Goal: Find specific page/section: Find specific page/section

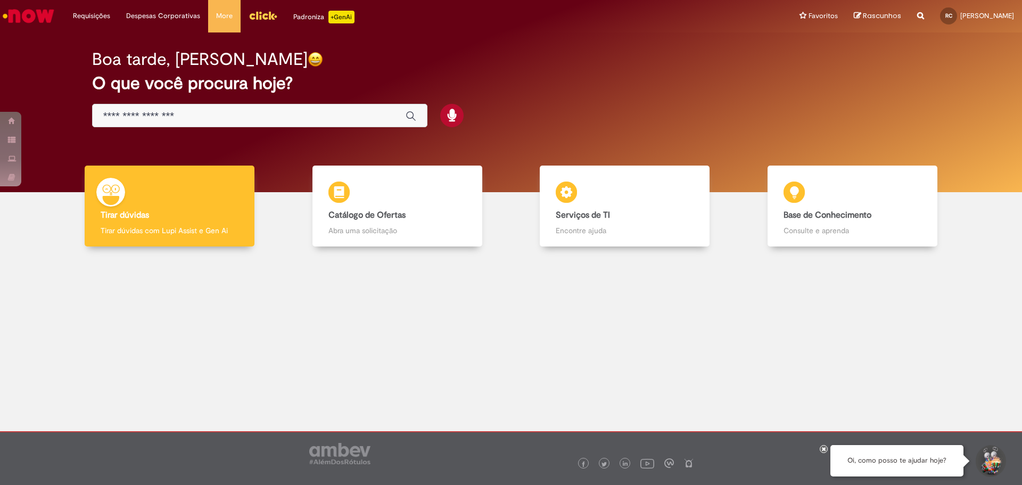
click at [417, 58] on div "Boa tarde, Rafael" at bounding box center [511, 59] width 838 height 19
click at [261, 15] on img "Menu Cabeçalho" at bounding box center [263, 15] width 29 height 16
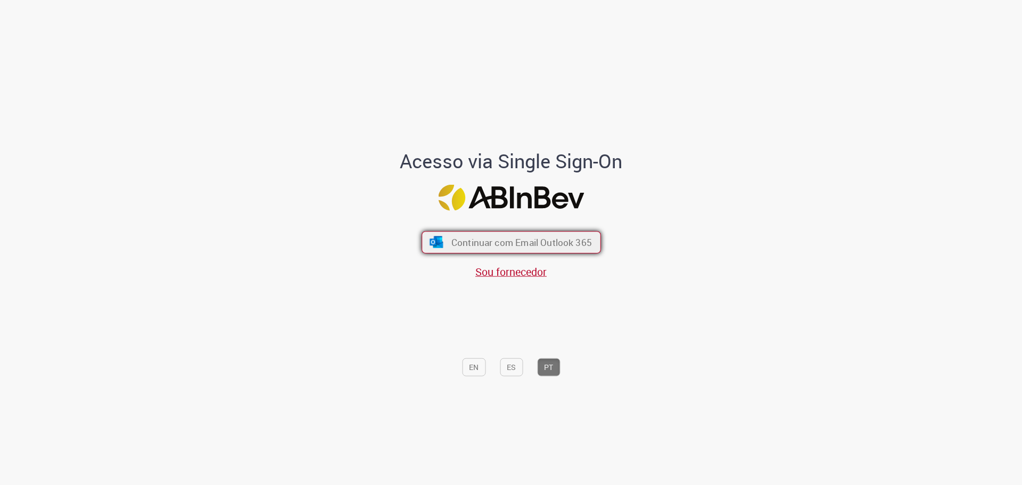
click at [555, 239] on span "Continuar com Email Outlook 365" at bounding box center [521, 242] width 141 height 12
click at [562, 238] on span "Continuar com Email Outlook 365" at bounding box center [521, 242] width 141 height 12
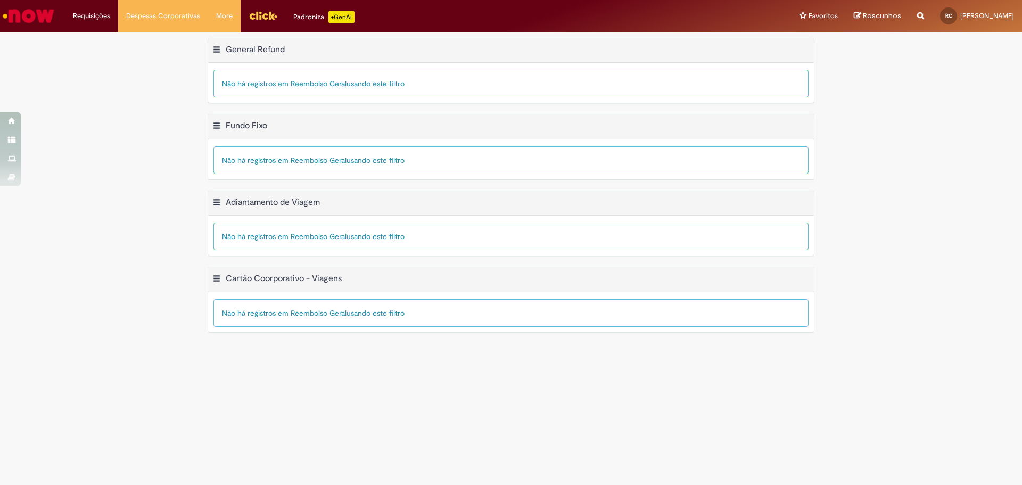
click at [917, 16] on icon "Search from all sources" at bounding box center [920, 9] width 7 height 19
click at [886, 12] on input "text" at bounding box center [899, 16] width 49 height 18
type input "*******"
click button "Pesquisar" at bounding box center [865, 16] width 21 height 18
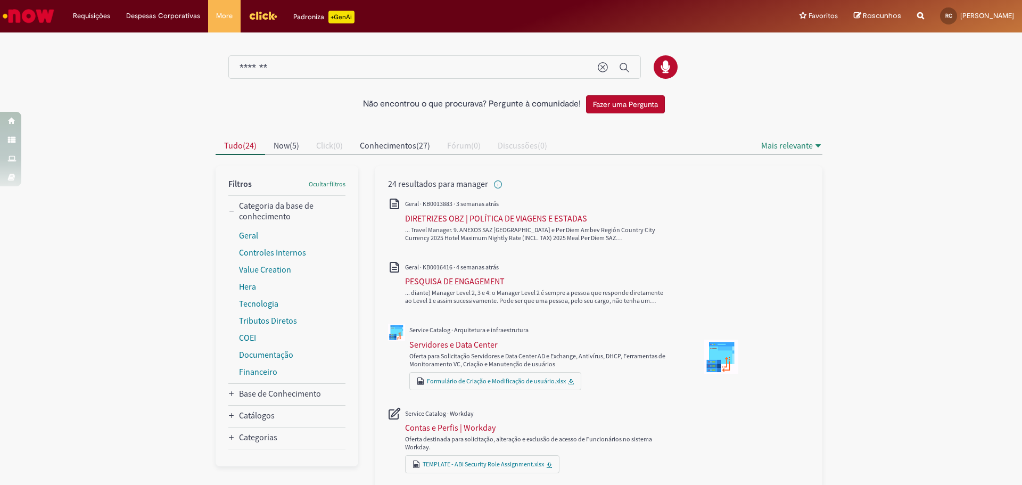
click at [794, 82] on div at bounding box center [511, 62] width 607 height 56
click at [816, 104] on div "Não encontrou o que procurava? Pergunte à comunidade! Fazer uma Pergunta" at bounding box center [511, 76] width 623 height 85
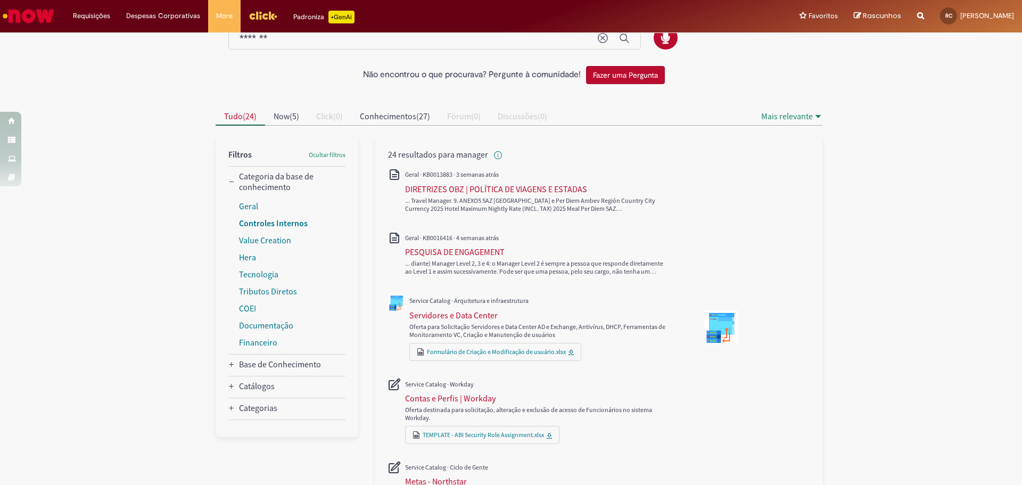
scroll to position [53, 0]
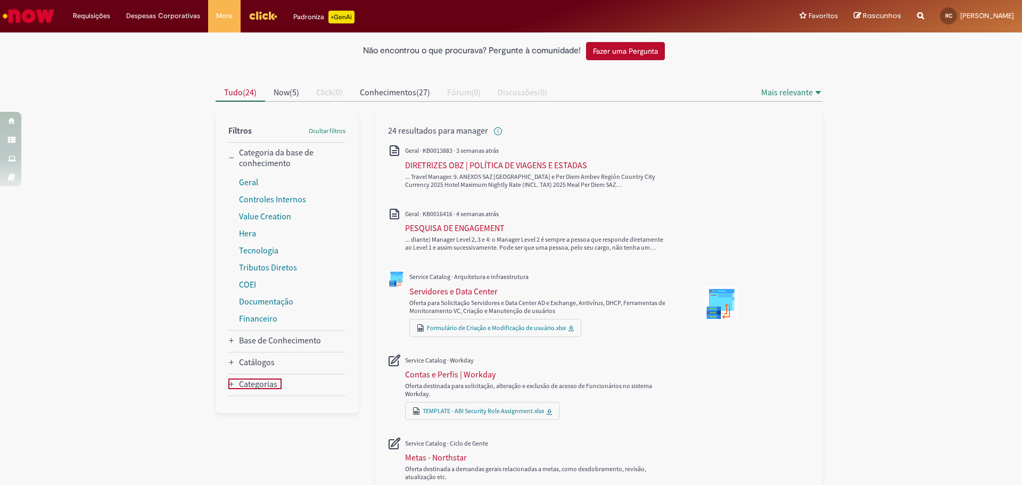
click at [228, 387] on icon "Categorias" at bounding box center [231, 384] width 6 height 6
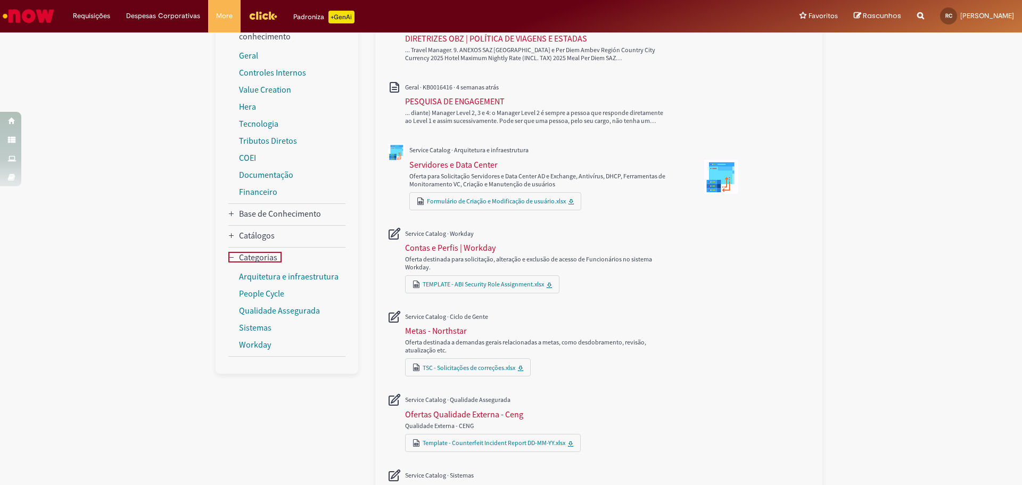
scroll to position [213, 0]
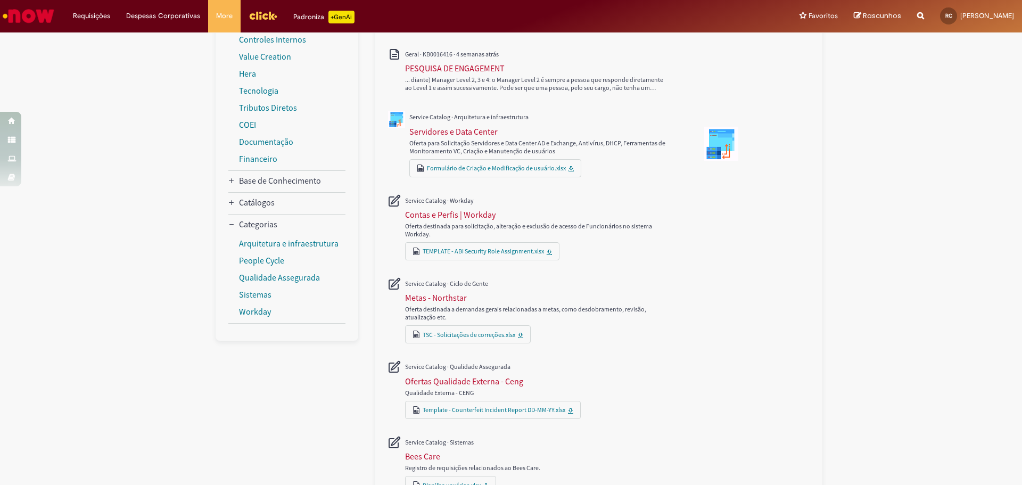
click at [843, 159] on div "Não encontrou o que procurava? Pergunte à comunidade! Fazer uma Pergunta Cancel…" at bounding box center [511, 296] width 1022 height 951
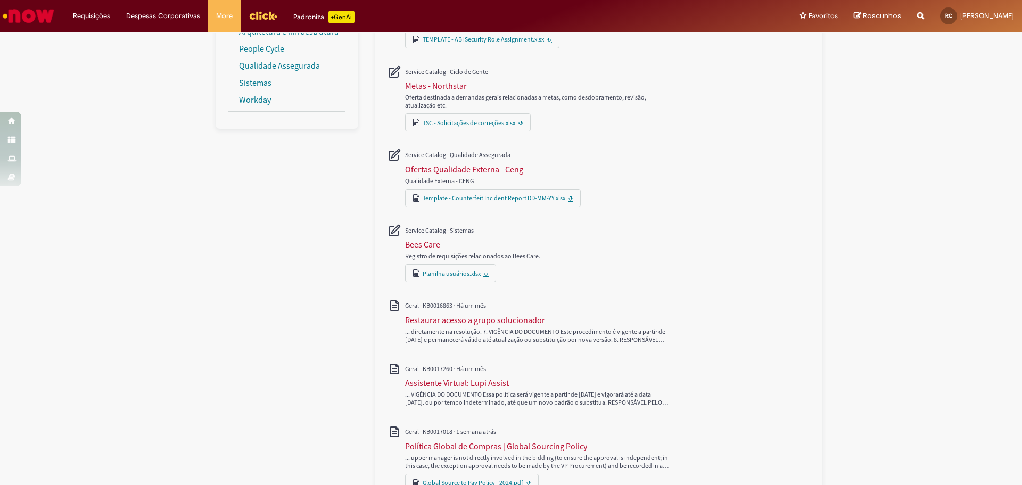
scroll to position [500, 0]
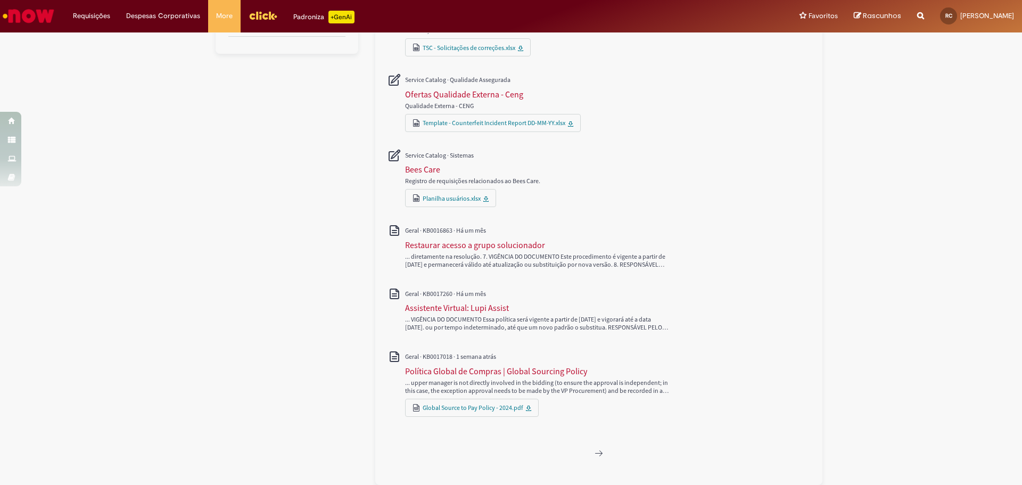
click at [853, 251] on div "Não encontrou o que procurava? Pergunte à comunidade! Fazer uma Pergunta Cancel…" at bounding box center [511, 9] width 1022 height 951
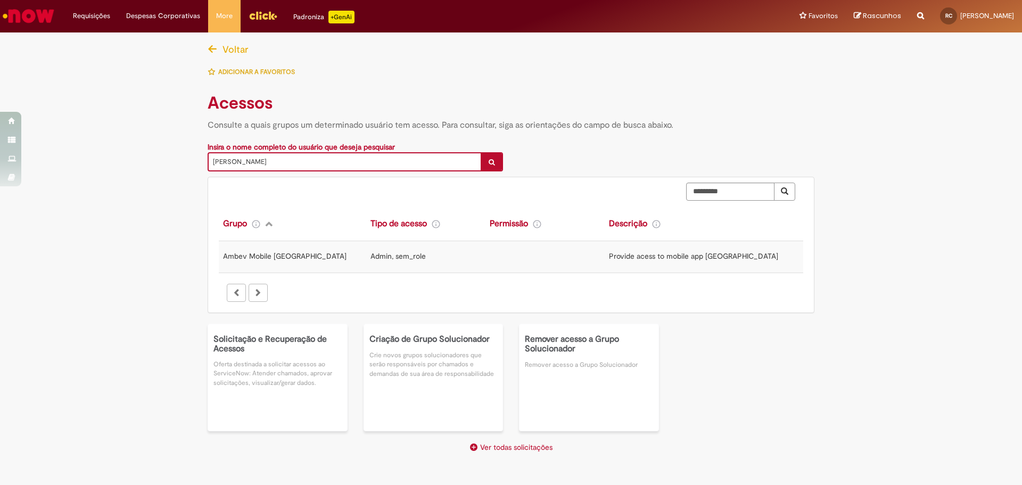
click at [544, 150] on div "**********" at bounding box center [511, 157] width 623 height 30
click at [265, 294] on div at bounding box center [258, 293] width 19 height 18
click at [225, 299] on div at bounding box center [246, 293] width 44 height 18
drag, startPoint x: 494, startPoint y: 124, endPoint x: 640, endPoint y: 121, distance: 145.3
click at [638, 121] on h4 "Consulte a quais grupos um determinado usuário tem acesso. Para consultar, siga…" at bounding box center [511, 125] width 607 height 12
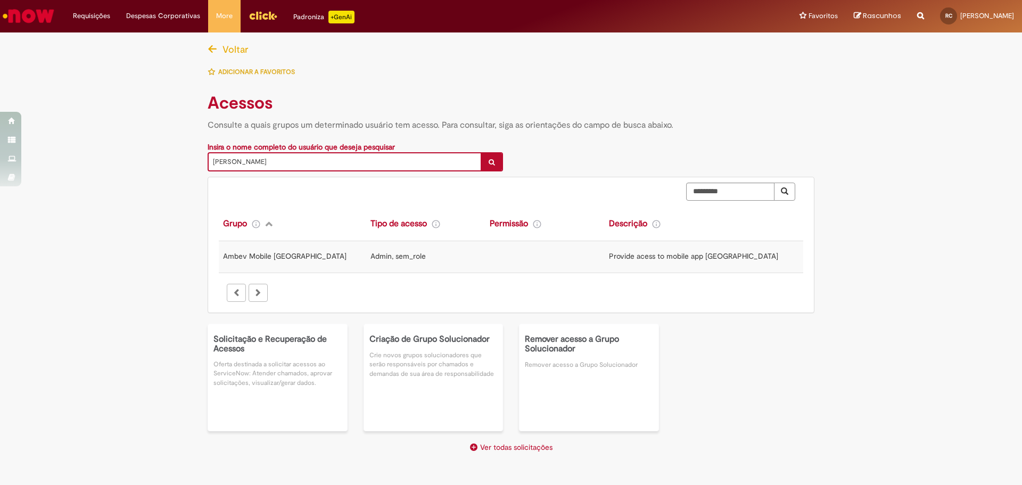
click at [642, 121] on h4 "Consulte a quais grupos um determinado usuário tem acesso. Para consultar, siga…" at bounding box center [511, 125] width 607 height 12
click at [47, 21] on img "Ir para a Homepage" at bounding box center [28, 15] width 55 height 21
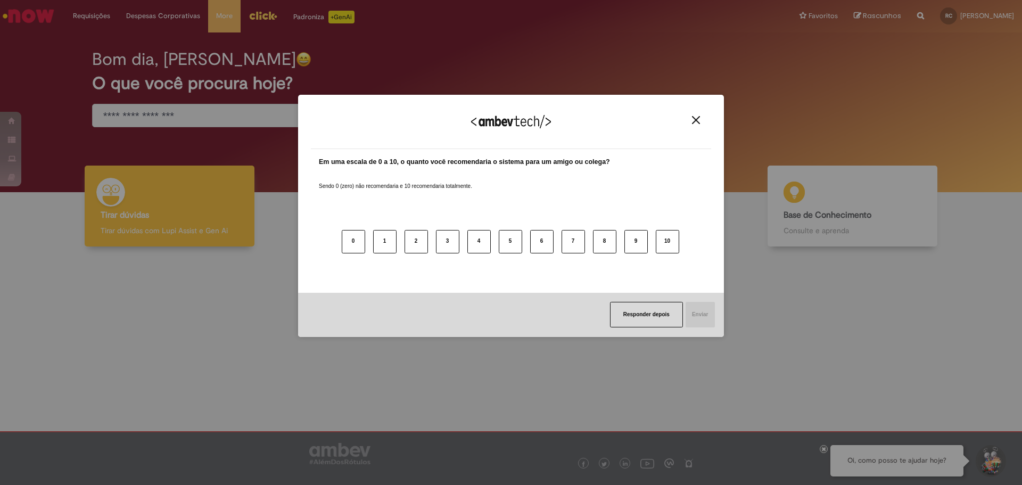
click at [694, 125] on div "Agradecemos seu feedback!" at bounding box center [511, 129] width 400 height 42
click at [694, 122] on img "Close" at bounding box center [696, 120] width 8 height 8
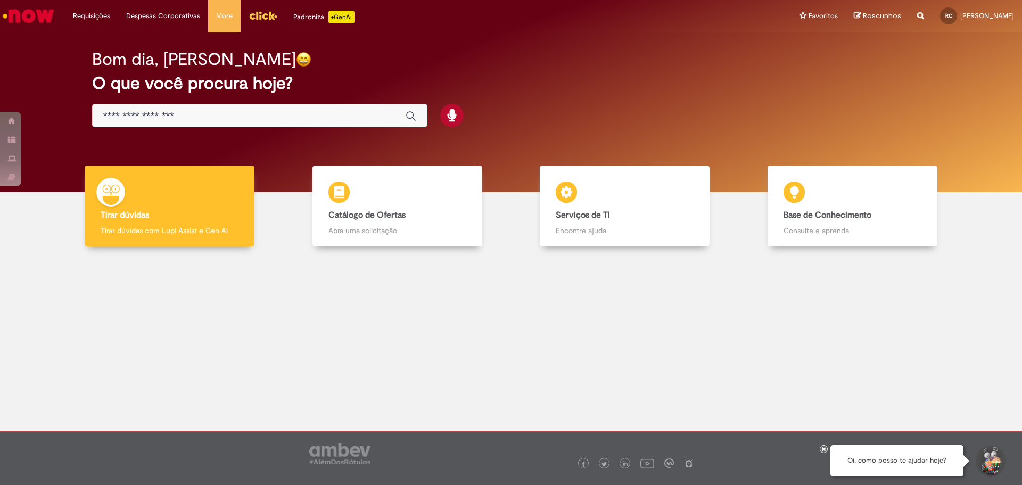
click at [628, 120] on div "Bom dia, [PERSON_NAME] O que você procura hoje?" at bounding box center [511, 89] width 876 height 90
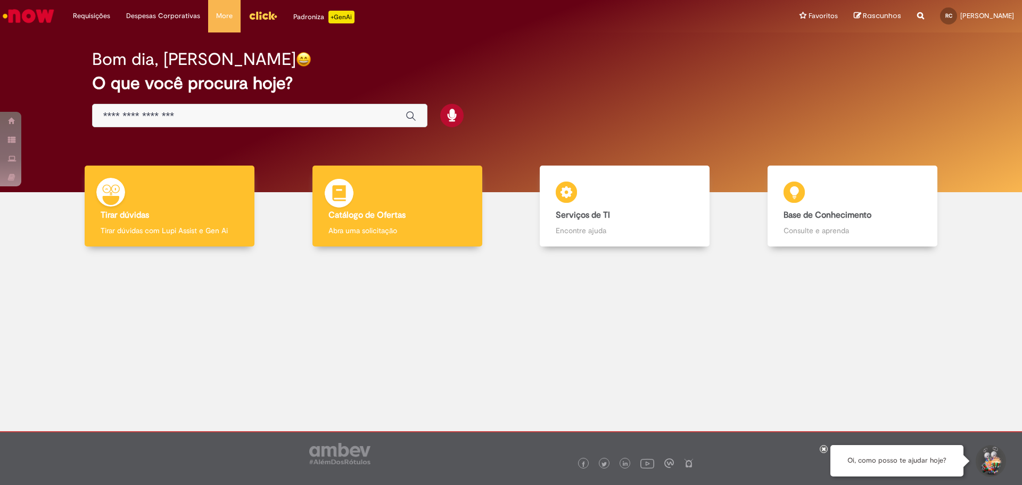
click at [398, 210] on b "Catálogo de Ofertas" at bounding box center [366, 215] width 77 height 11
